Goal: Information Seeking & Learning: Learn about a topic

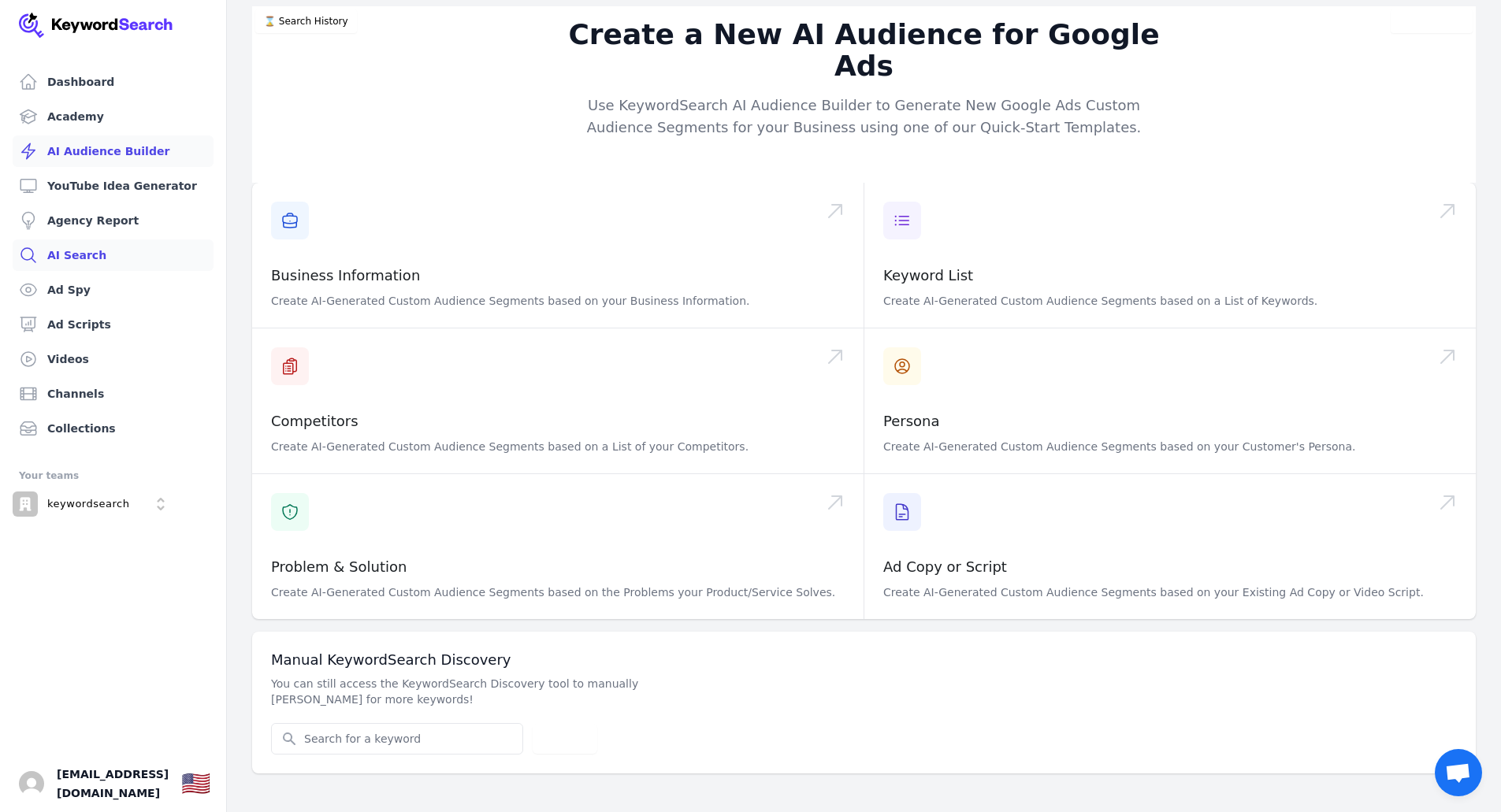
click at [124, 257] on link "AI Search" at bounding box center [113, 255] width 201 height 31
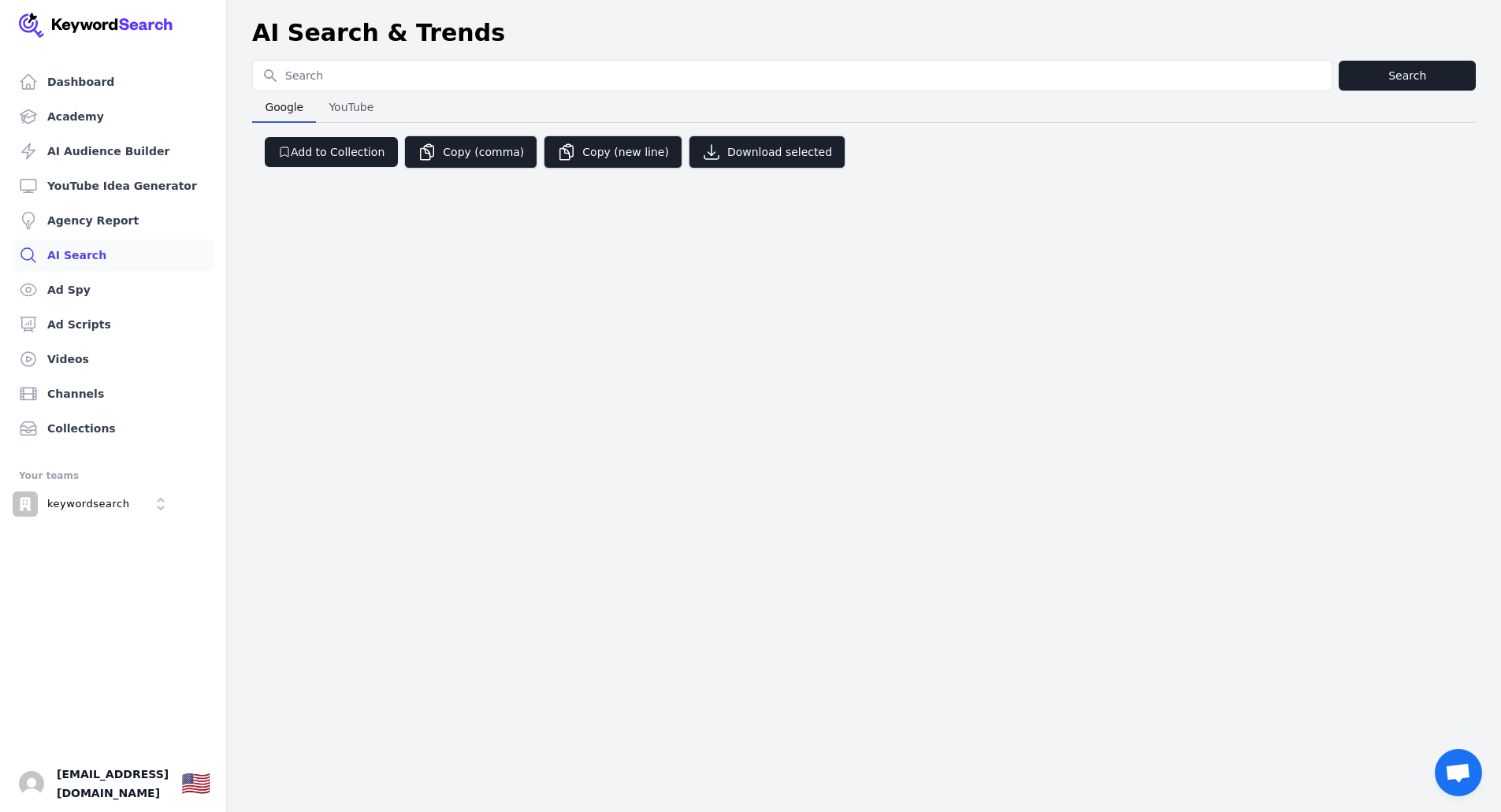
click at [464, 81] on input "Search for YouTube Keywords" at bounding box center [793, 75] width 1079 height 30
type input "patches"
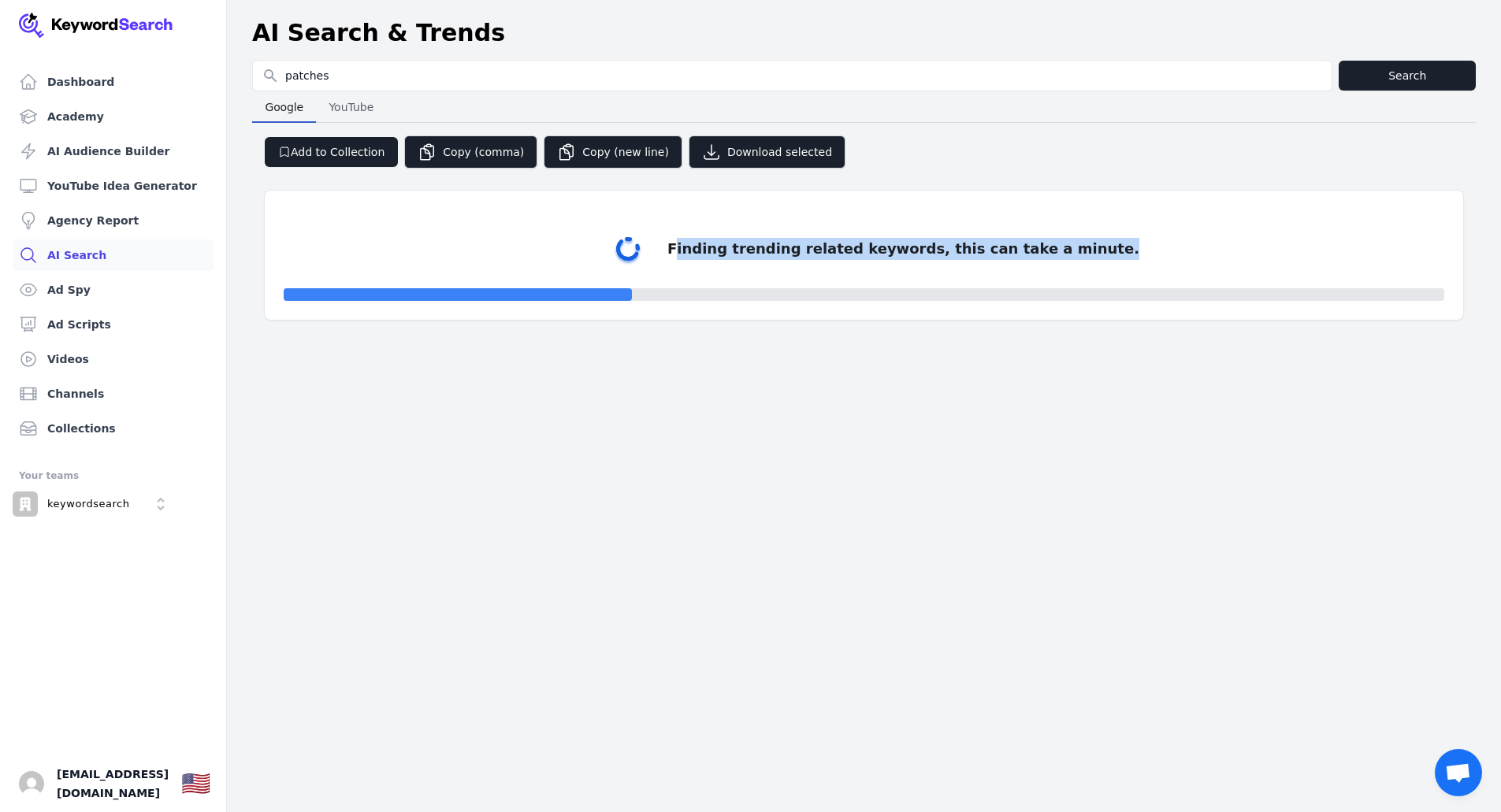
drag, startPoint x: 977, startPoint y: 245, endPoint x: 1188, endPoint y: 244, distance: 211.0
click at [1188, 244] on div "Finding trending related keywords, this can take a minute." at bounding box center [864, 254] width 1160 height 91
click at [1061, 408] on div "Dashboard Academy AI Audience Builder YouTube Idea Generator Agency Report AI S…" at bounding box center [750, 406] width 1501 height 812
click at [1055, 255] on div "Finding trending related keywords, this can take a minute." at bounding box center [903, 248] width 472 height 23
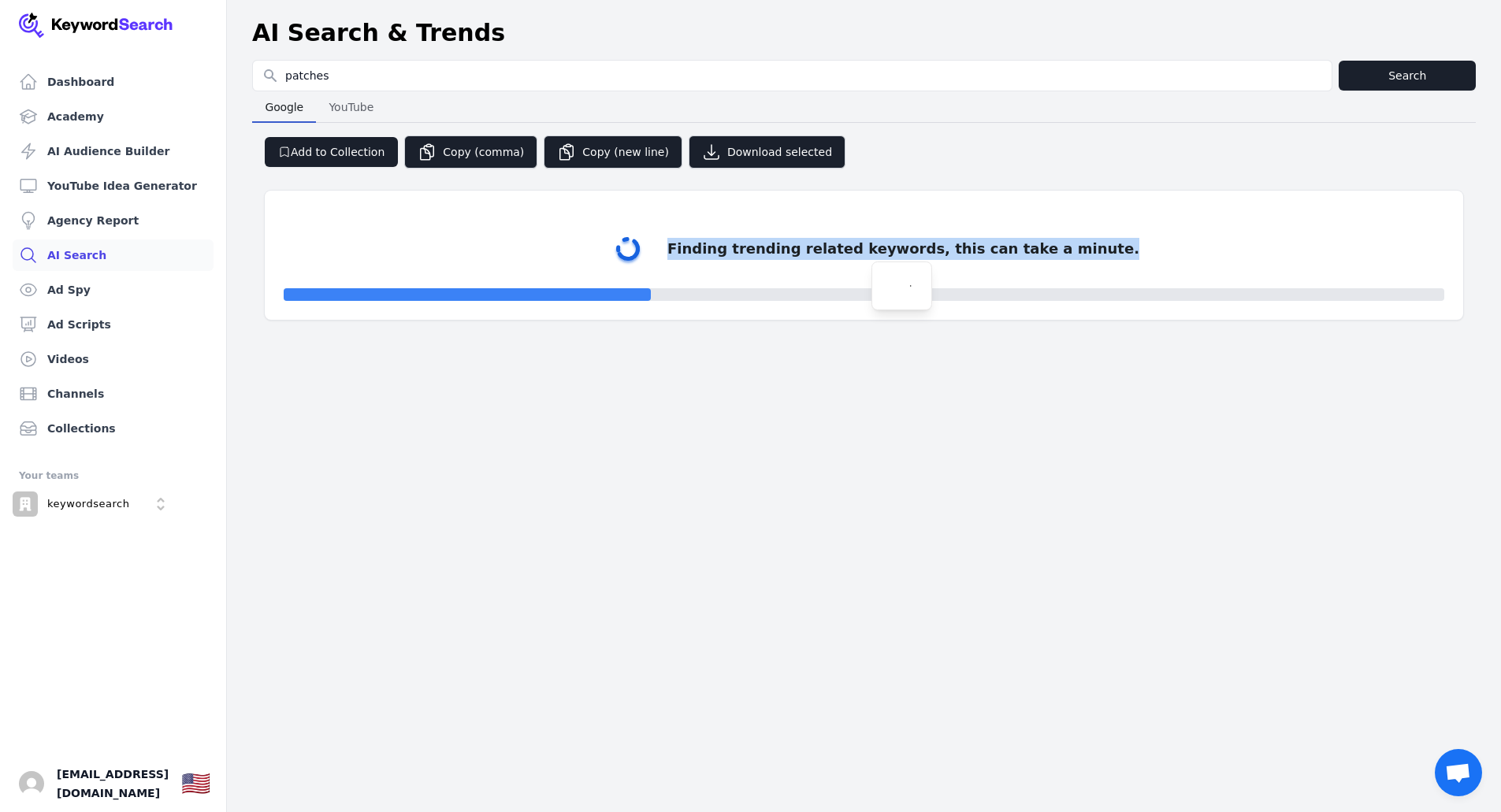
click at [1055, 255] on div "Finding trending related keywords, this can take a minute." at bounding box center [903, 248] width 472 height 23
click at [940, 244] on div "Finding trending related keywords, this can take a minute." at bounding box center [903, 248] width 472 height 23
click at [827, 424] on div "Dashboard Academy AI Audience Builder YouTube Idea Generator Agency Report AI S…" at bounding box center [750, 406] width 1501 height 812
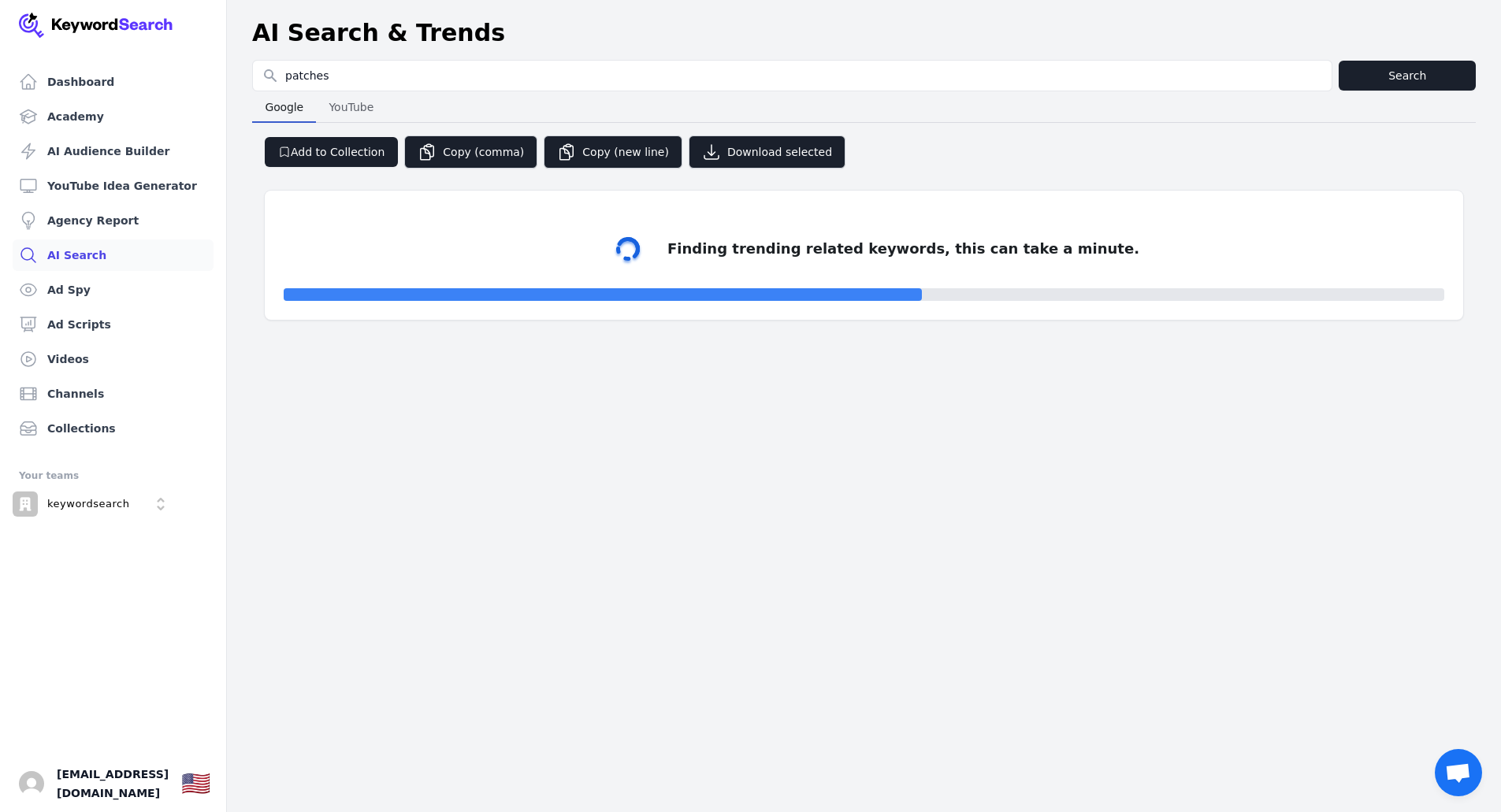
select select "50"
